Goal: Transaction & Acquisition: Purchase product/service

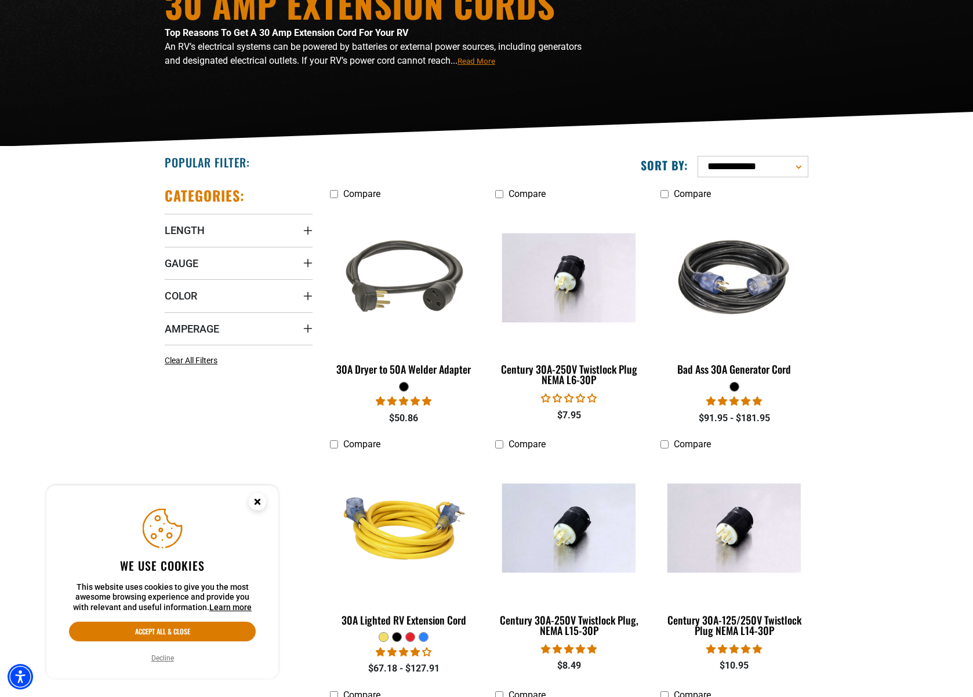
scroll to position [174, 0]
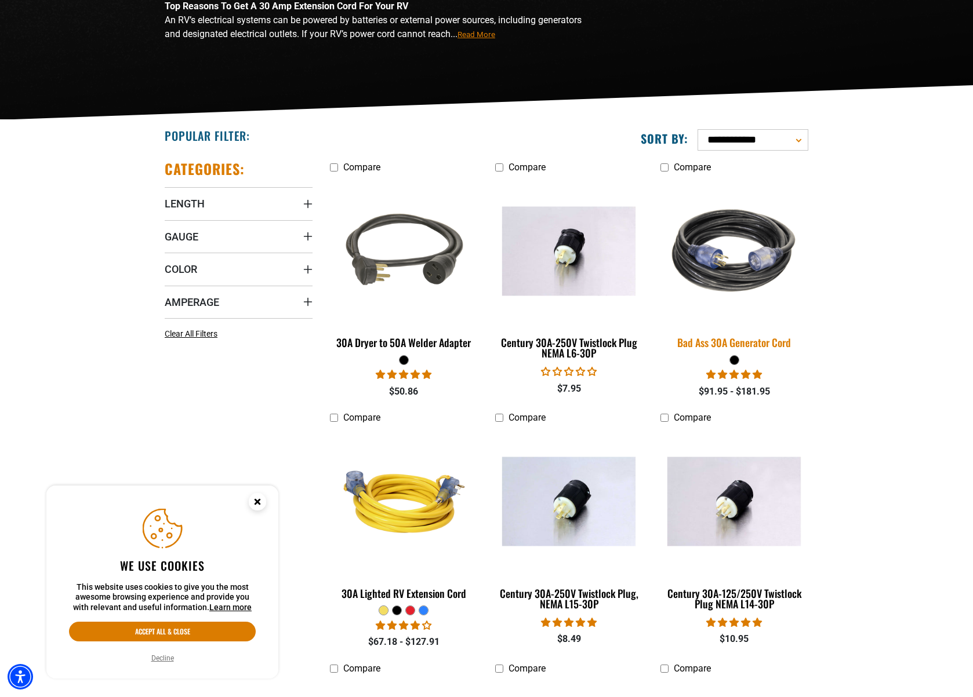
click at [769, 344] on div "Bad Ass 30A Generator Cord" at bounding box center [734, 342] width 148 height 10
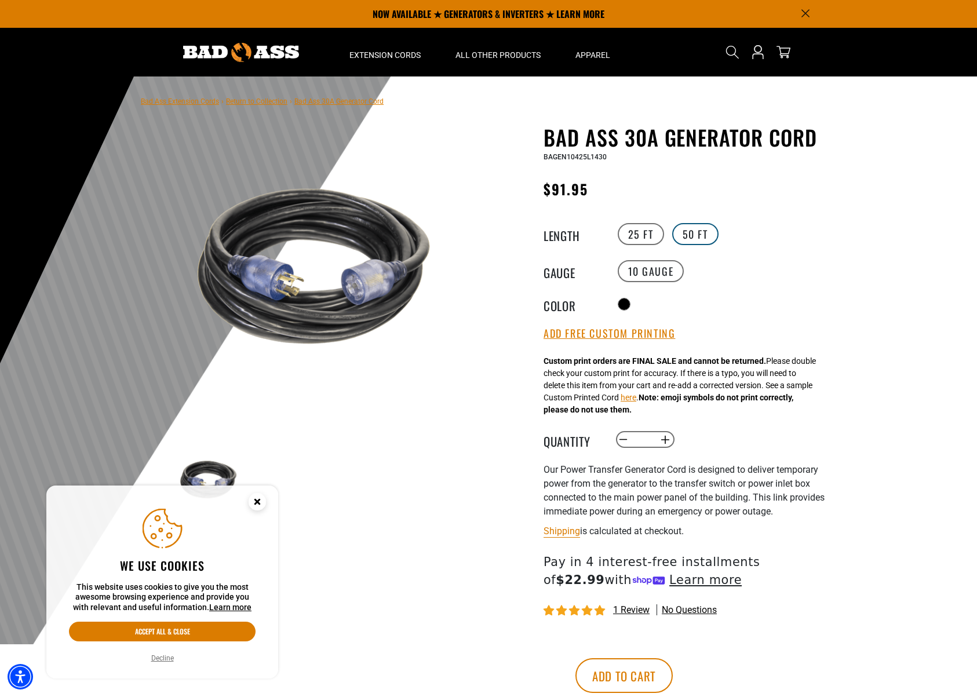
click at [704, 231] on label "50 FT" at bounding box center [696, 234] width 46 height 22
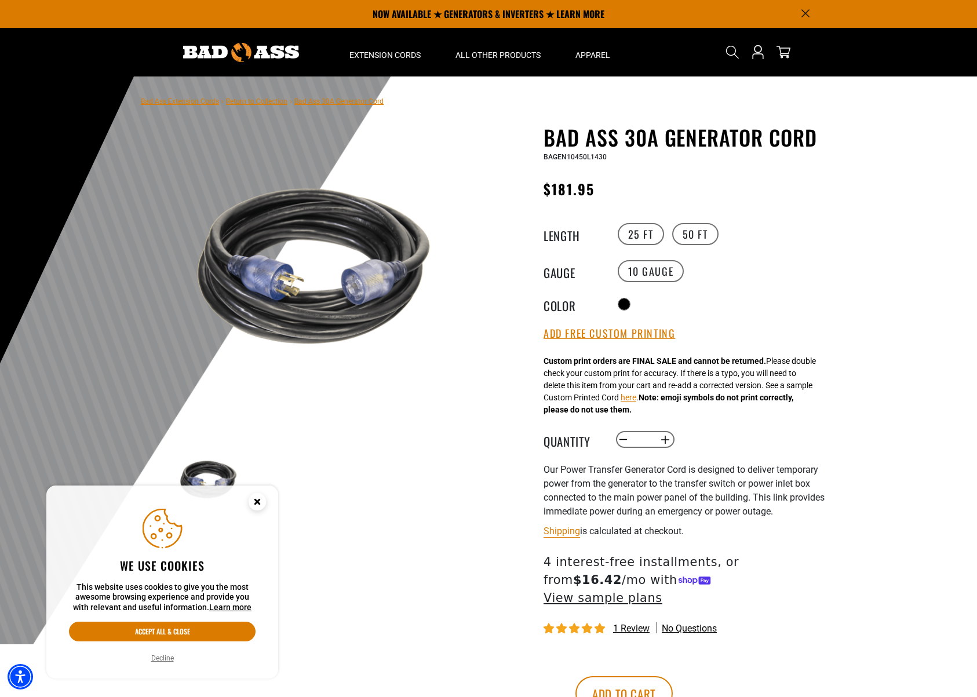
click at [256, 499] on circle "Close this option" at bounding box center [257, 501] width 17 height 17
